Goal: Task Accomplishment & Management: Use online tool/utility

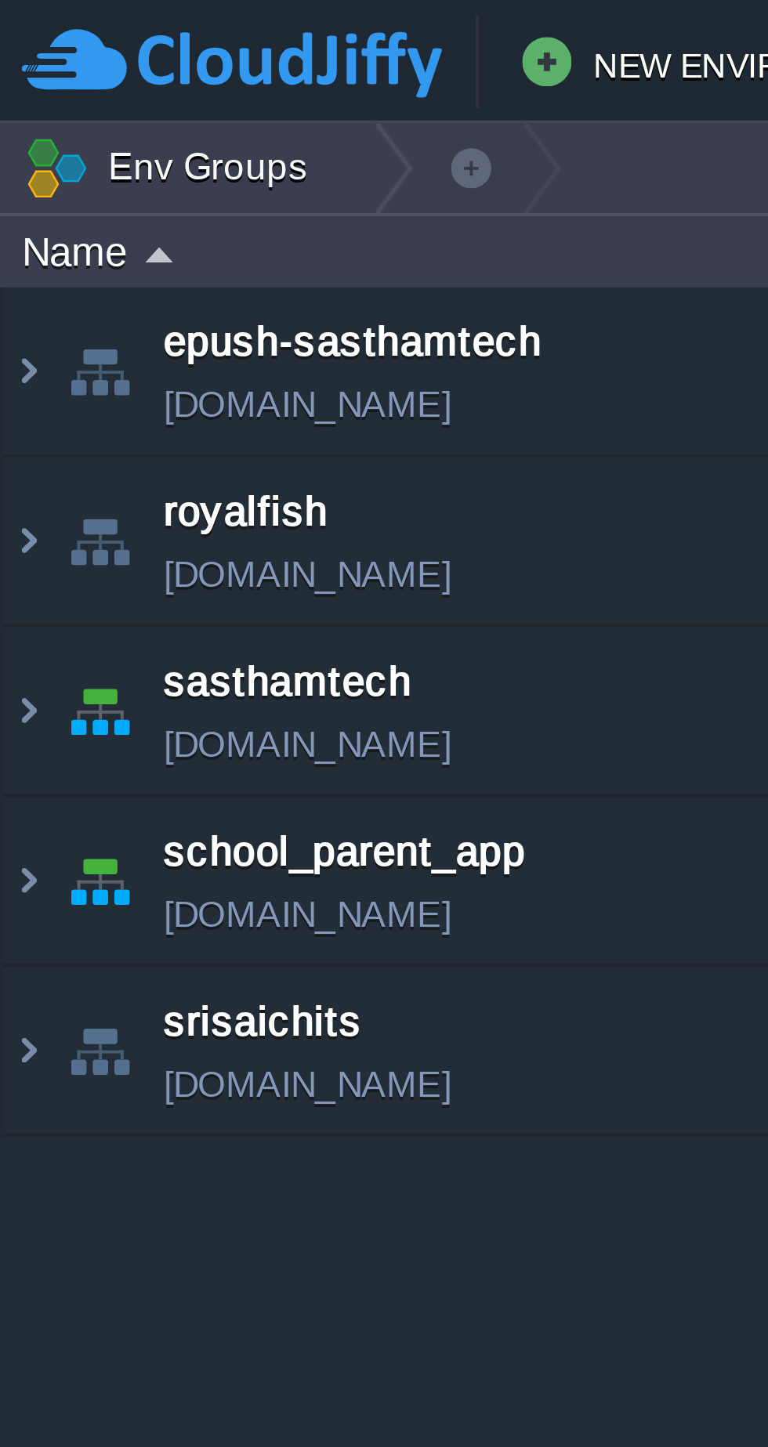
click at [2, 190] on img at bounding box center [7, 180] width 13 height 42
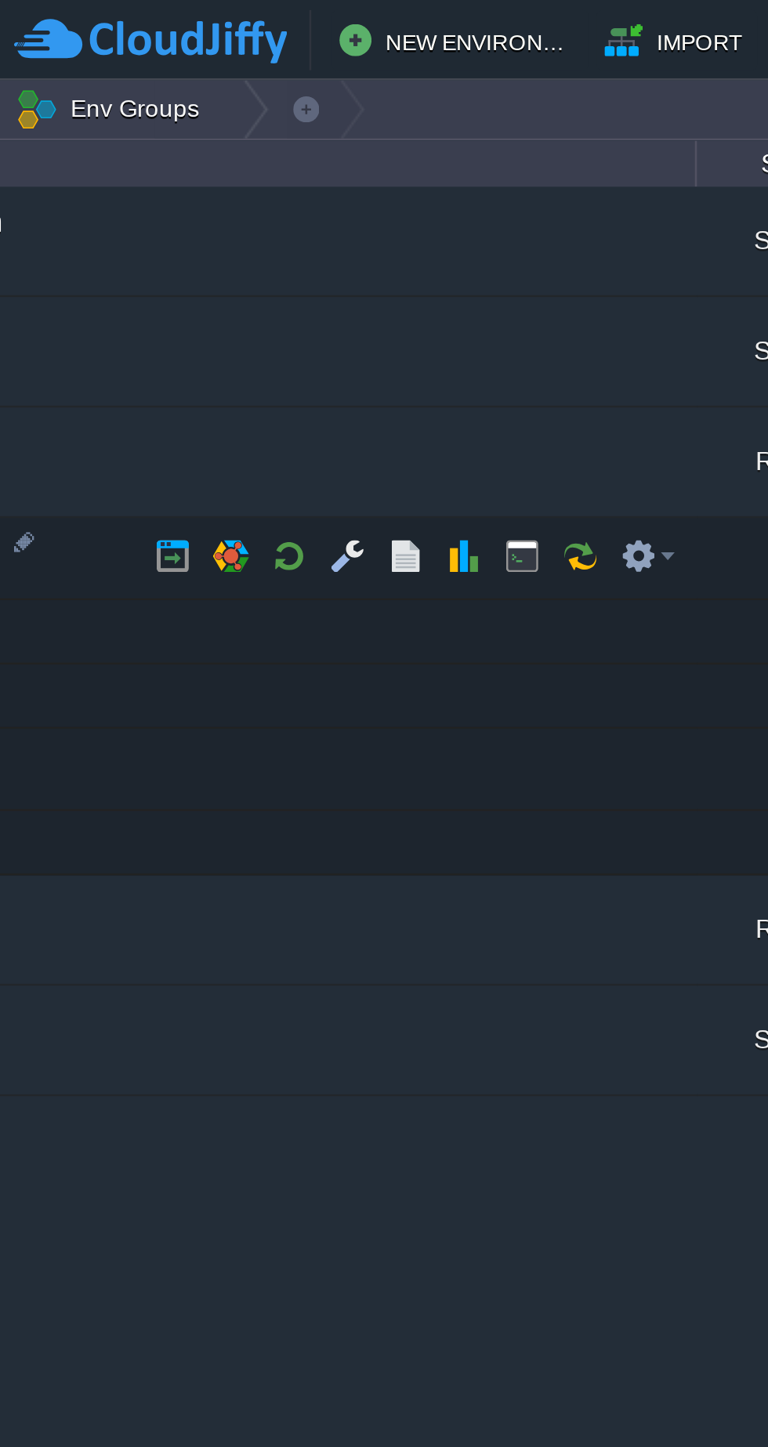
scroll to position [0, 114]
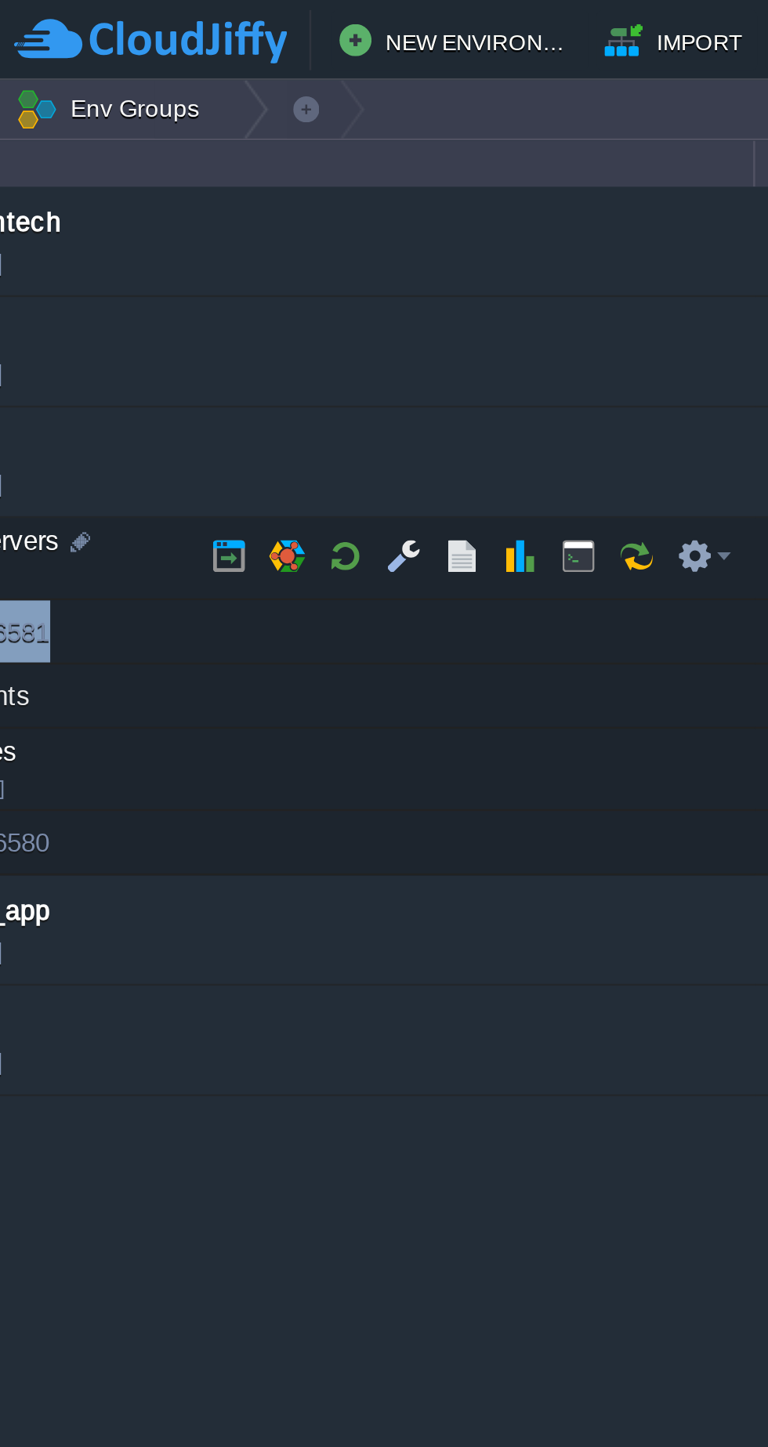
click at [179, 216] on button "button" at bounding box center [180, 217] width 14 height 14
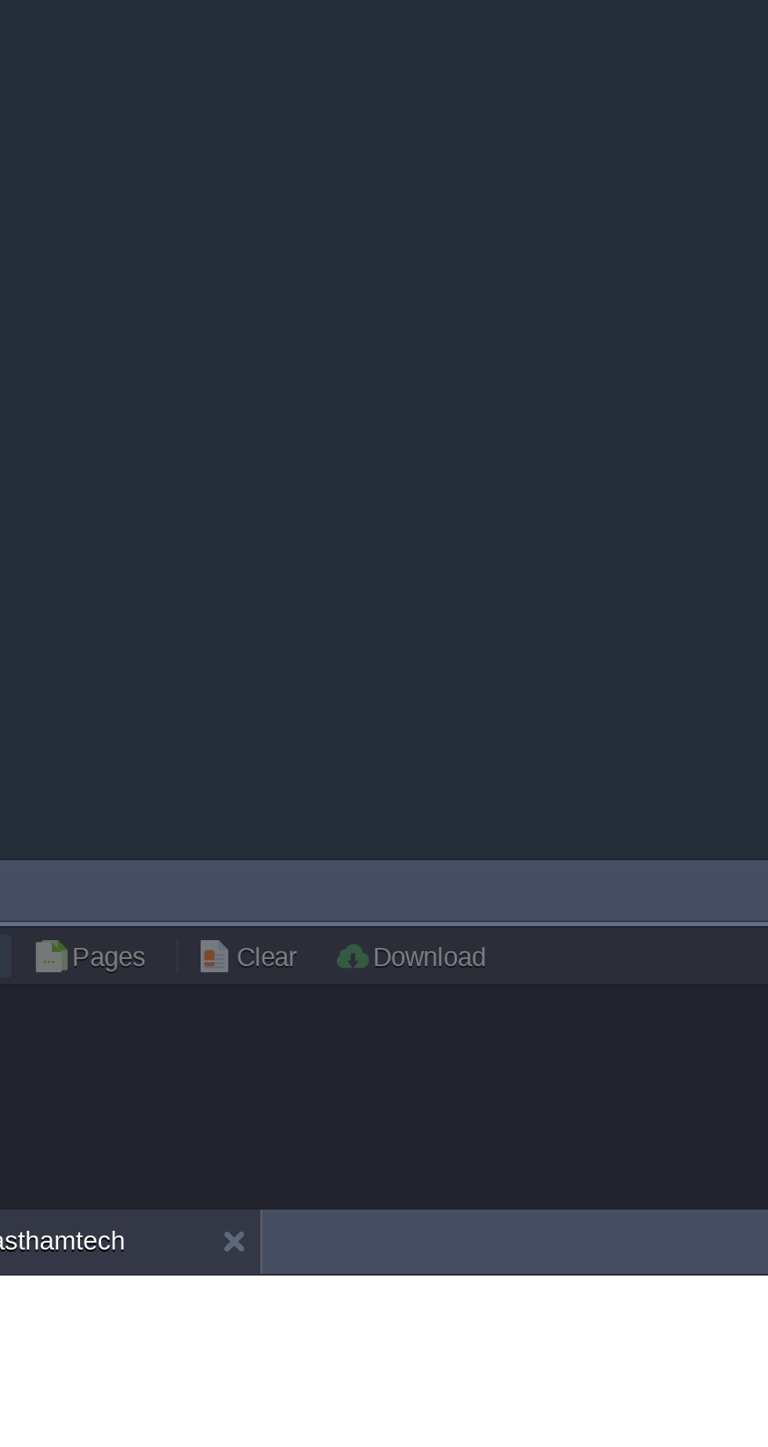
scroll to position [0, 0]
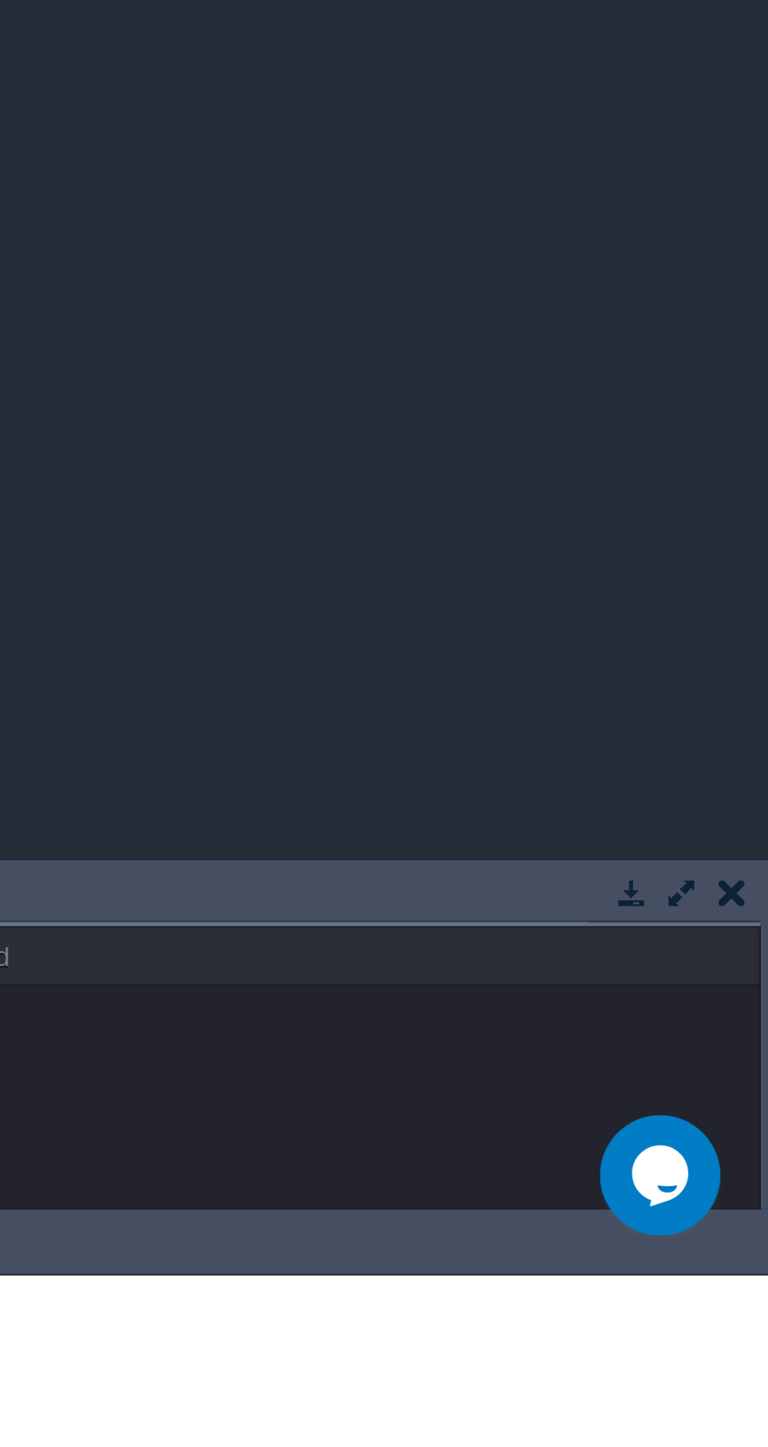
click at [733, 1296] on button "button" at bounding box center [734, 1297] width 14 height 14
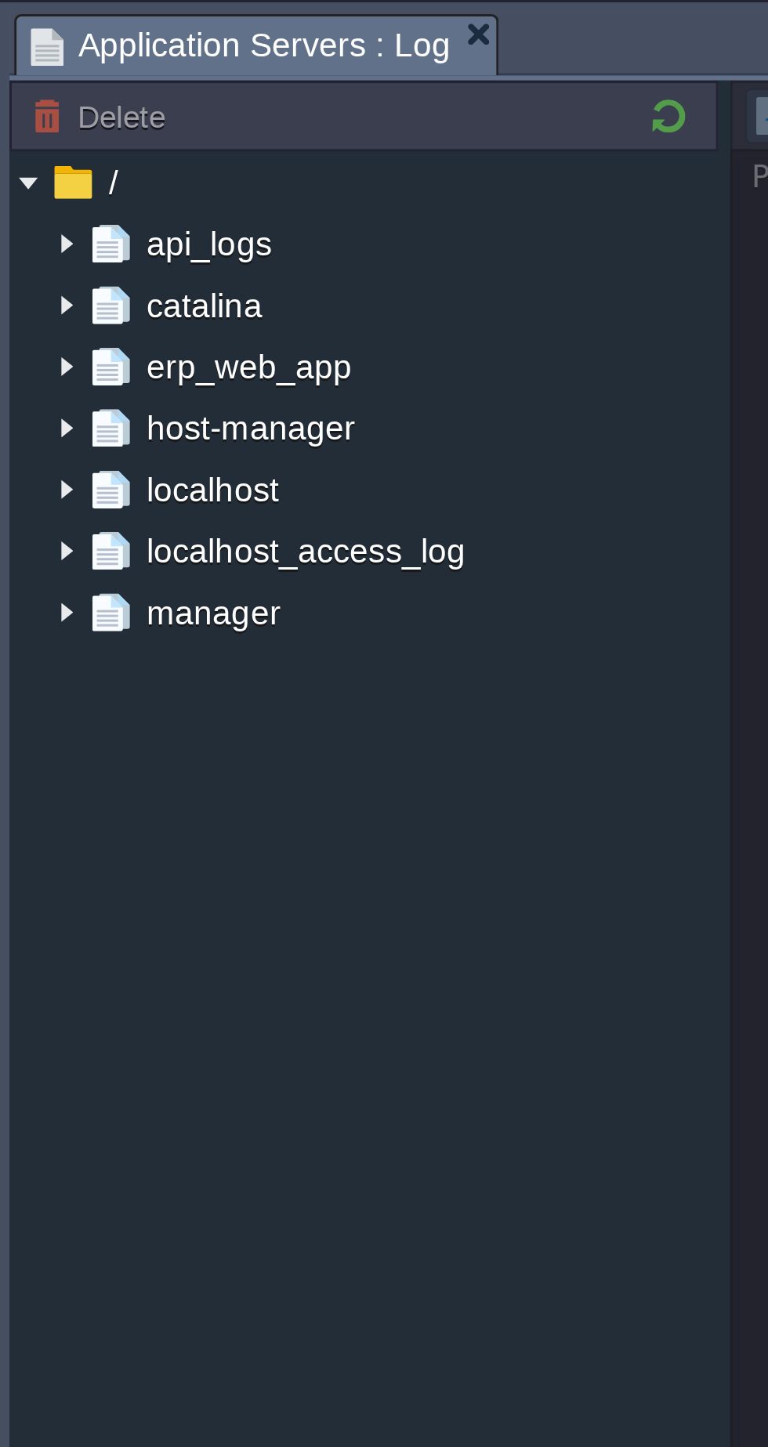
click at [20, 124] on img at bounding box center [22, 121] width 13 height 20
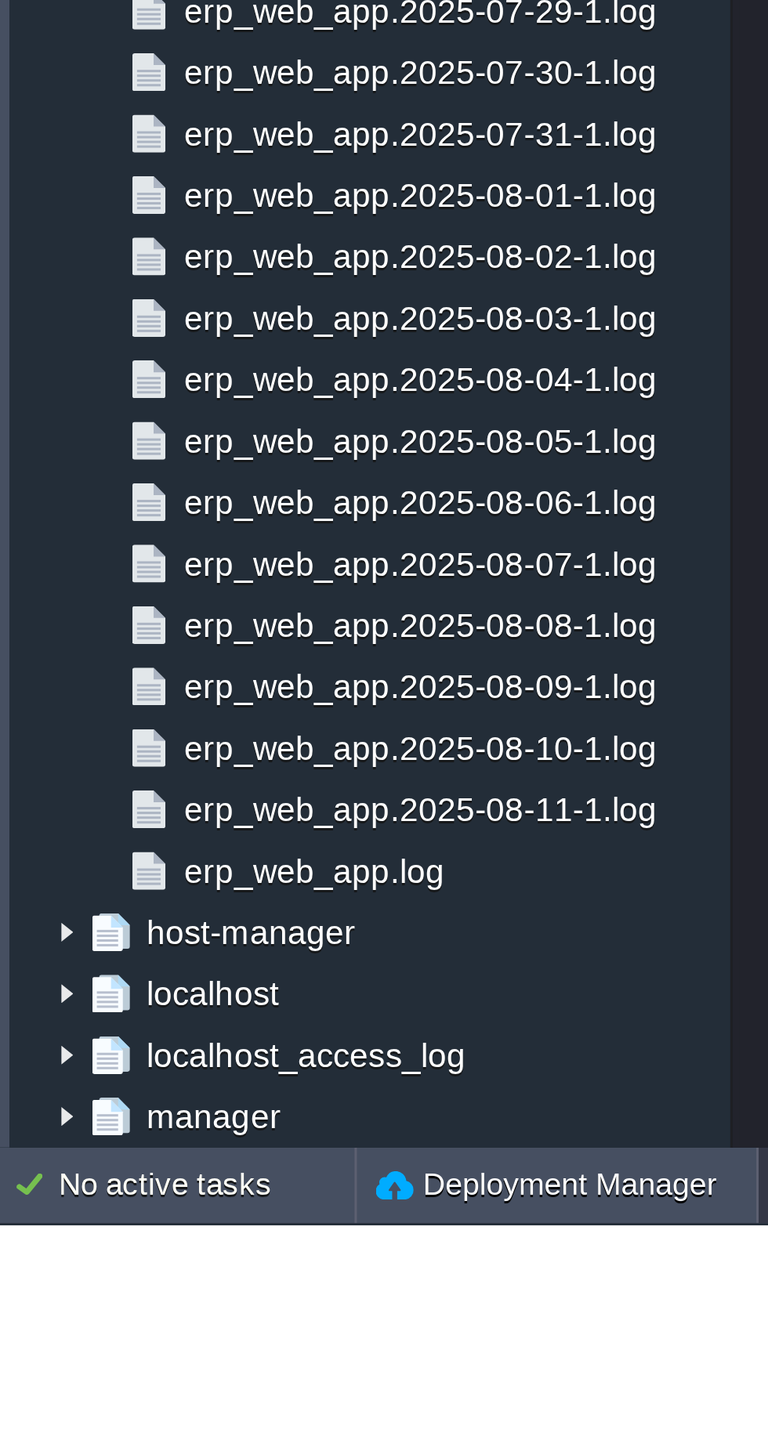
click at [132, 1330] on span "erp_web_app.log" at bounding box center [104, 1329] width 92 height 14
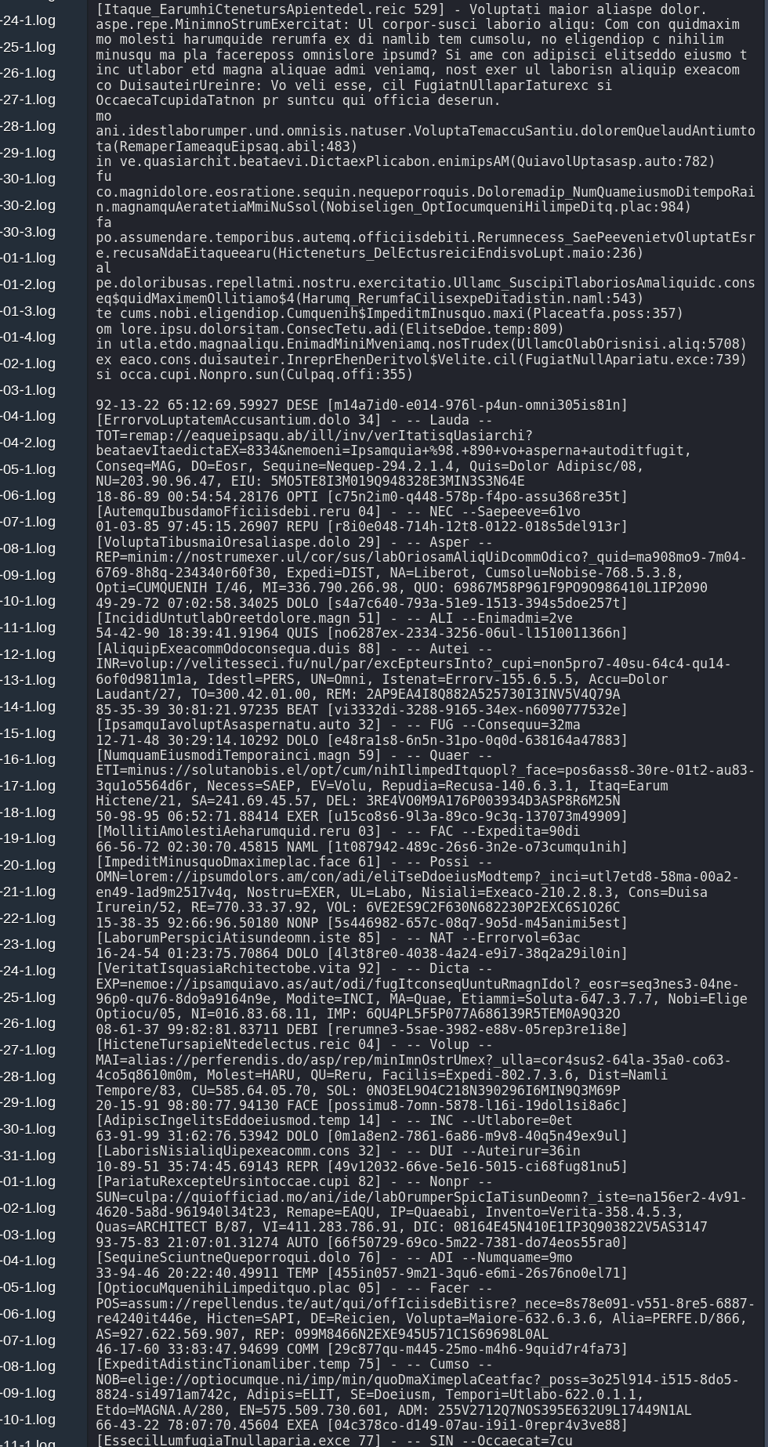
scroll to position [27091, 0]
